Goal: Task Accomplishment & Management: Complete application form

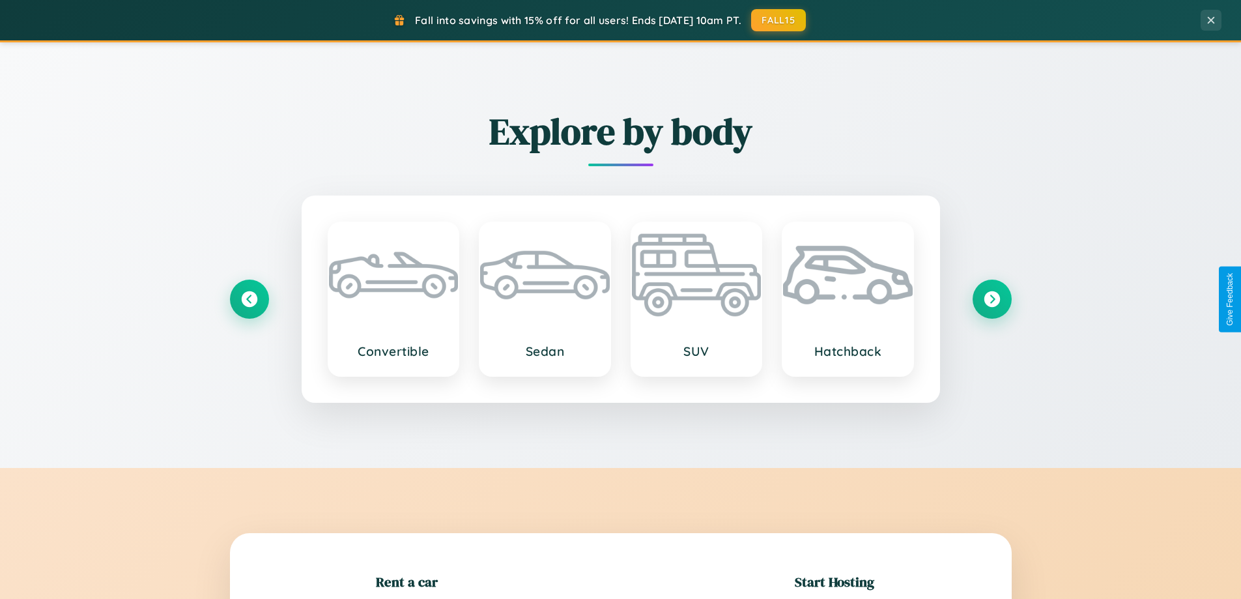
scroll to position [281, 0]
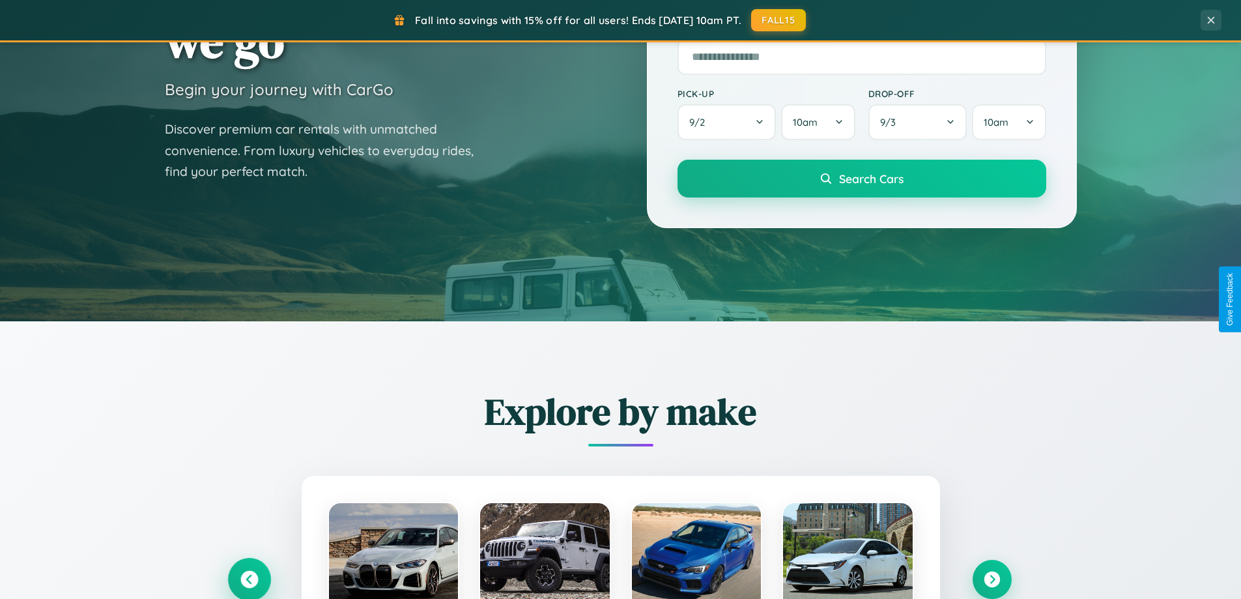
click at [249, 579] on icon at bounding box center [249, 580] width 18 height 18
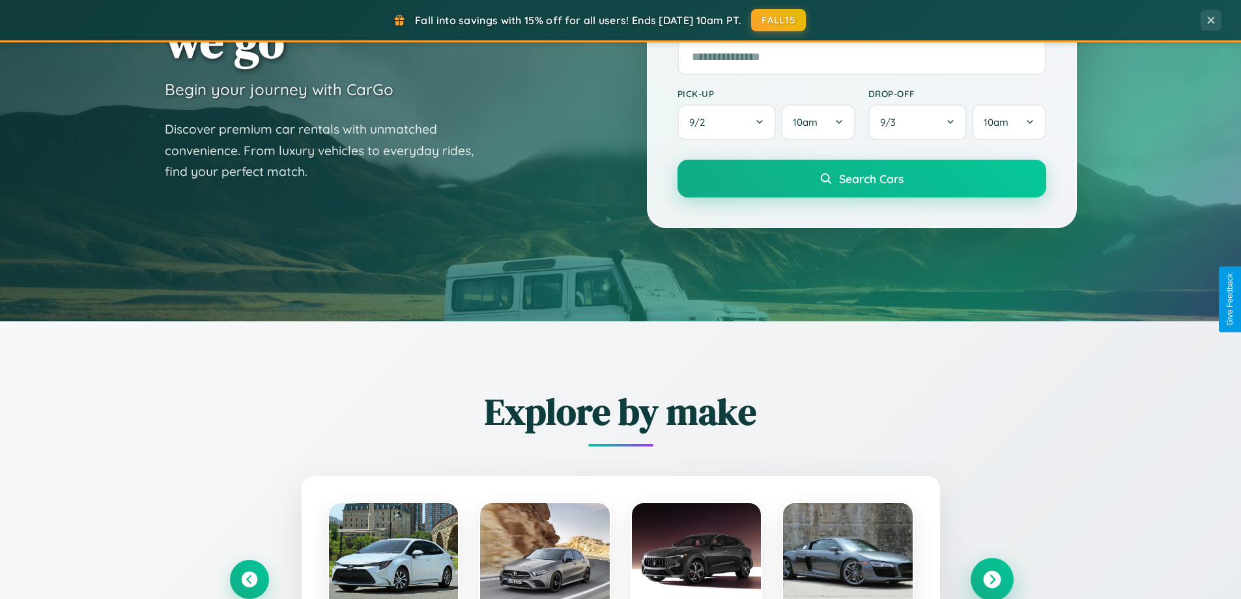
click at [991, 579] on icon at bounding box center [992, 580] width 18 height 18
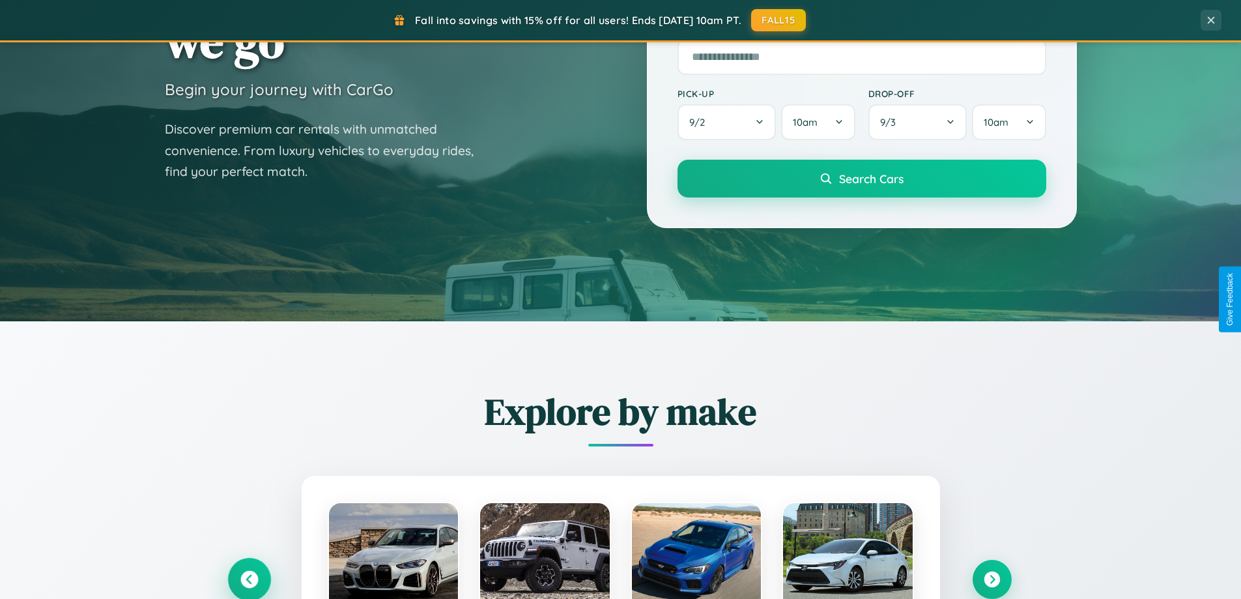
click at [249, 579] on icon at bounding box center [249, 580] width 18 height 18
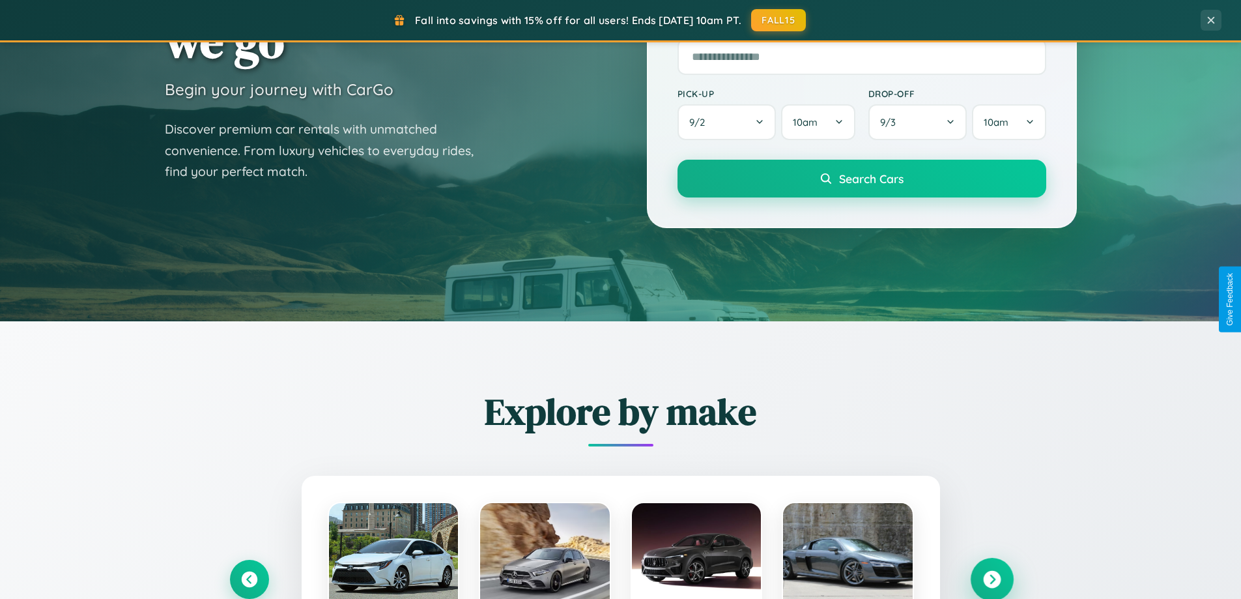
click at [991, 579] on icon at bounding box center [992, 580] width 18 height 18
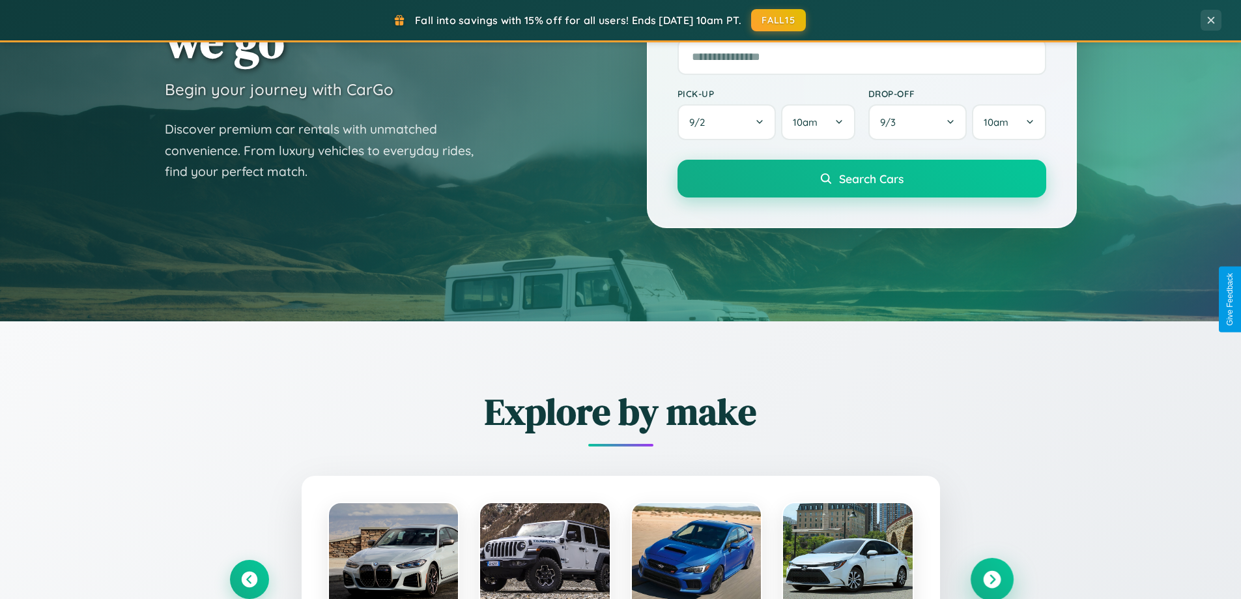
scroll to position [2507, 0]
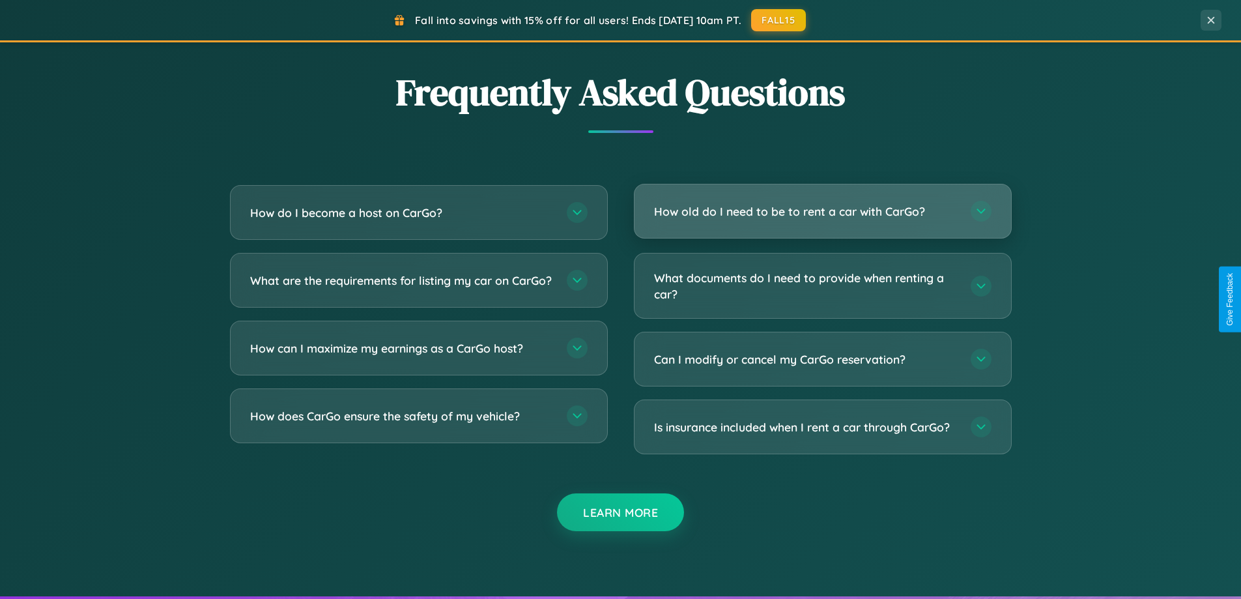
click at [822, 211] on h3 "How old do I need to be to rent a car with CarGo?" at bounding box center [806, 211] width 304 height 16
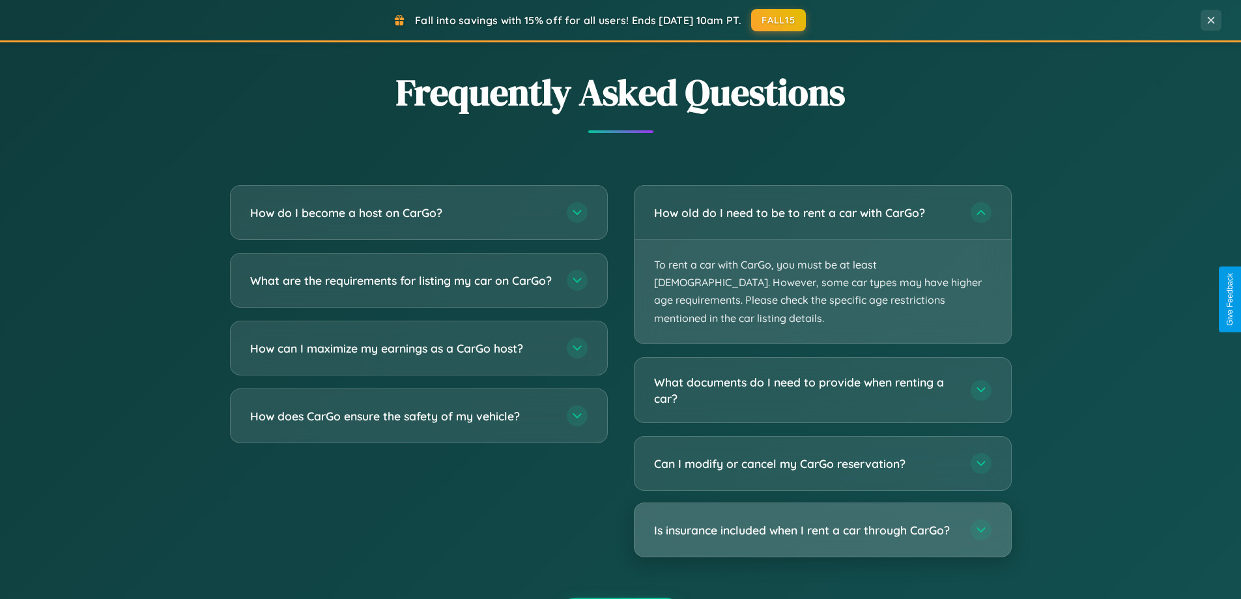
click at [822, 522] on h3 "Is insurance included when I rent a car through CarGo?" at bounding box center [806, 530] width 304 height 16
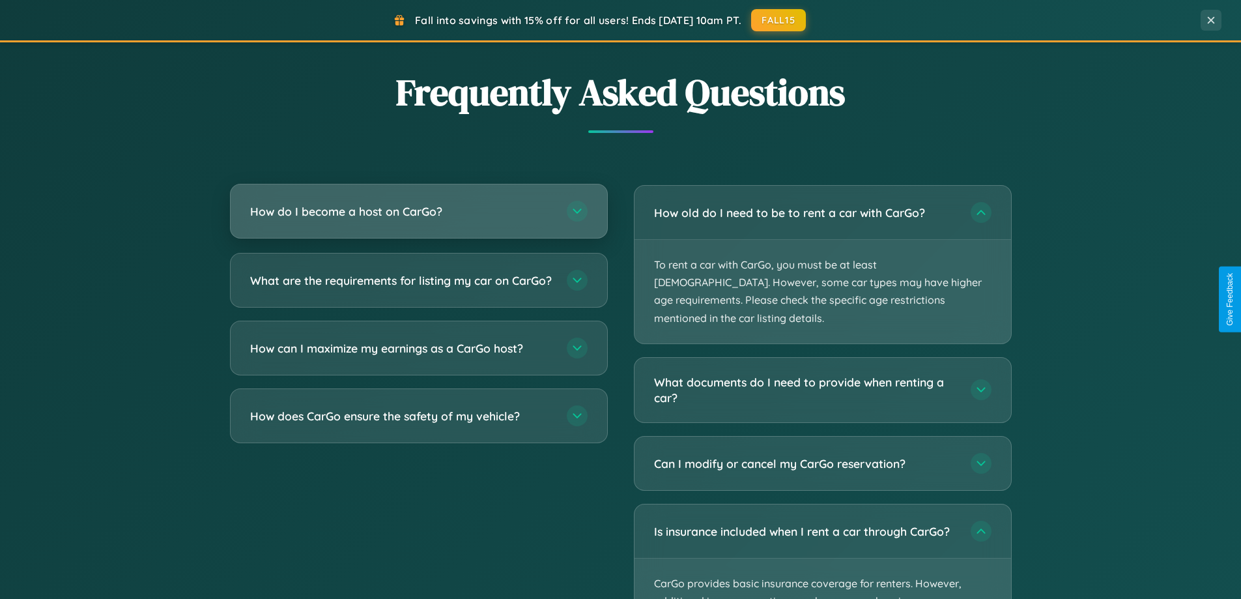
click at [418, 211] on h3 "How do I become a host on CarGo?" at bounding box center [402, 211] width 304 height 16
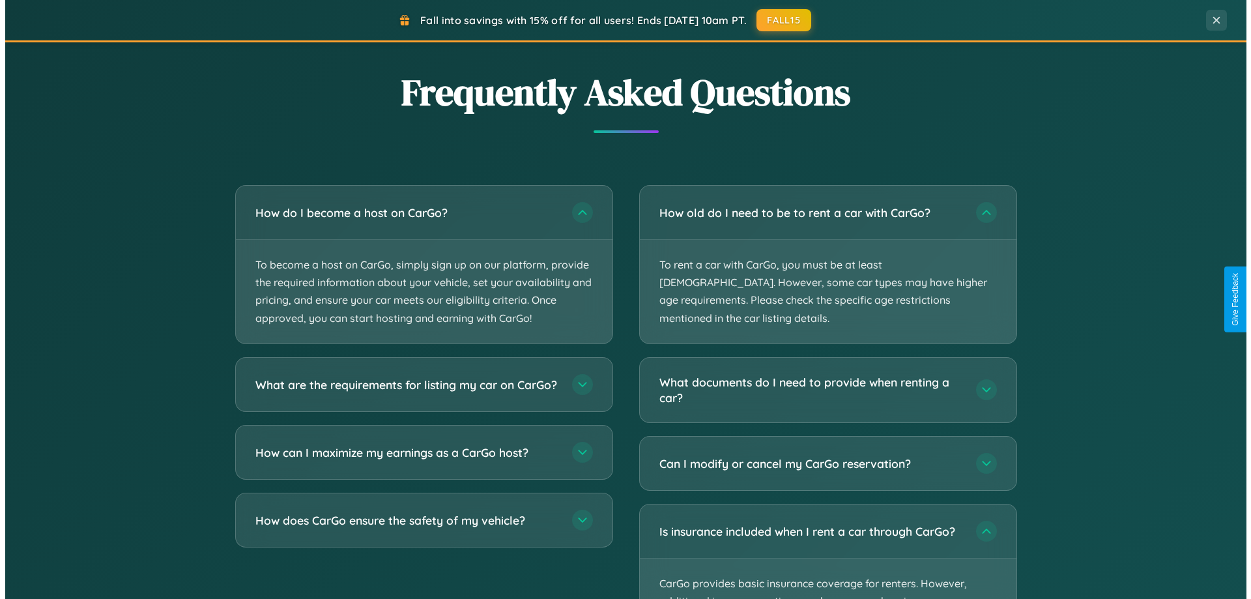
scroll to position [0, 0]
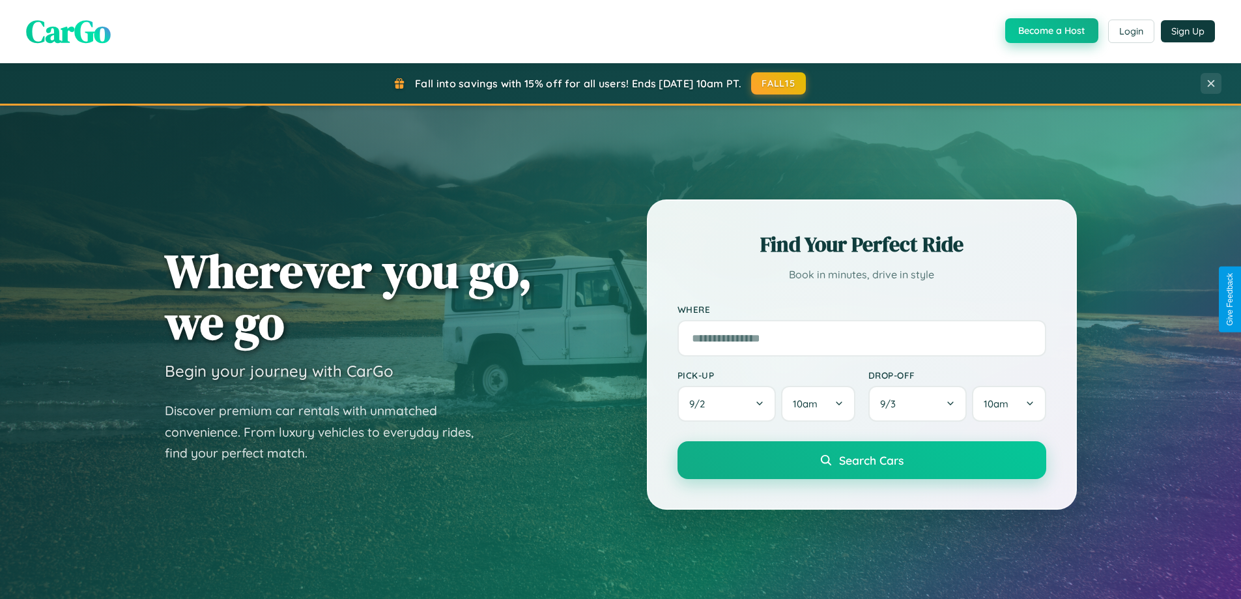
click at [1050, 31] on button "Become a Host" at bounding box center [1051, 30] width 93 height 25
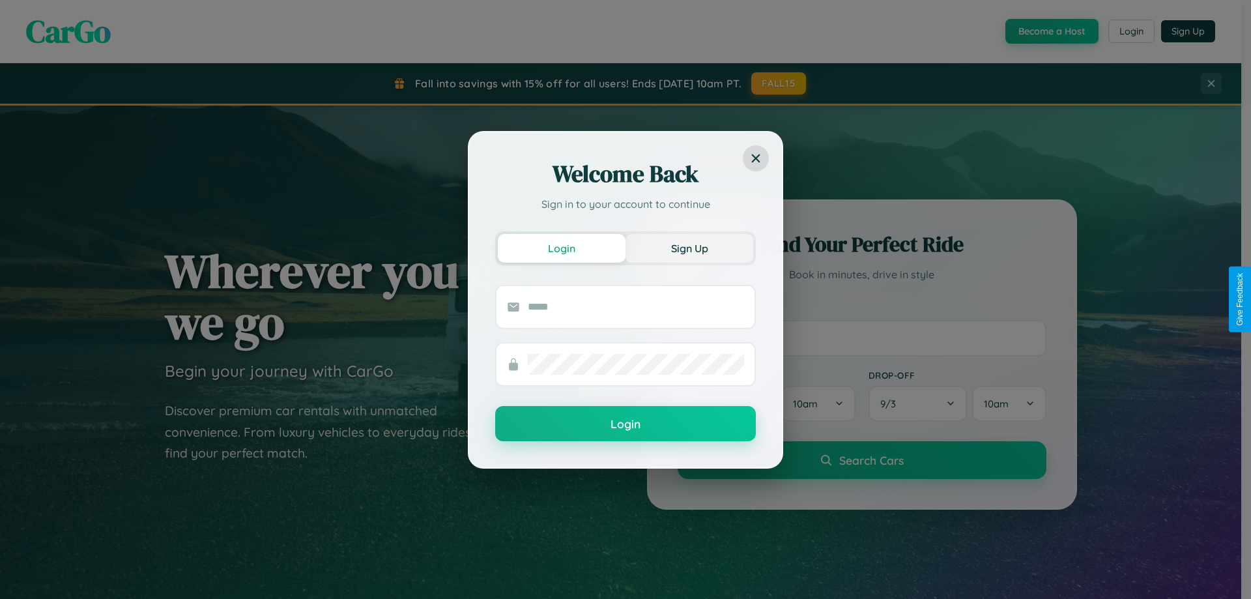
click at [689, 248] on button "Sign Up" at bounding box center [689, 248] width 128 height 29
